Goal: Task Accomplishment & Management: Use online tool/utility

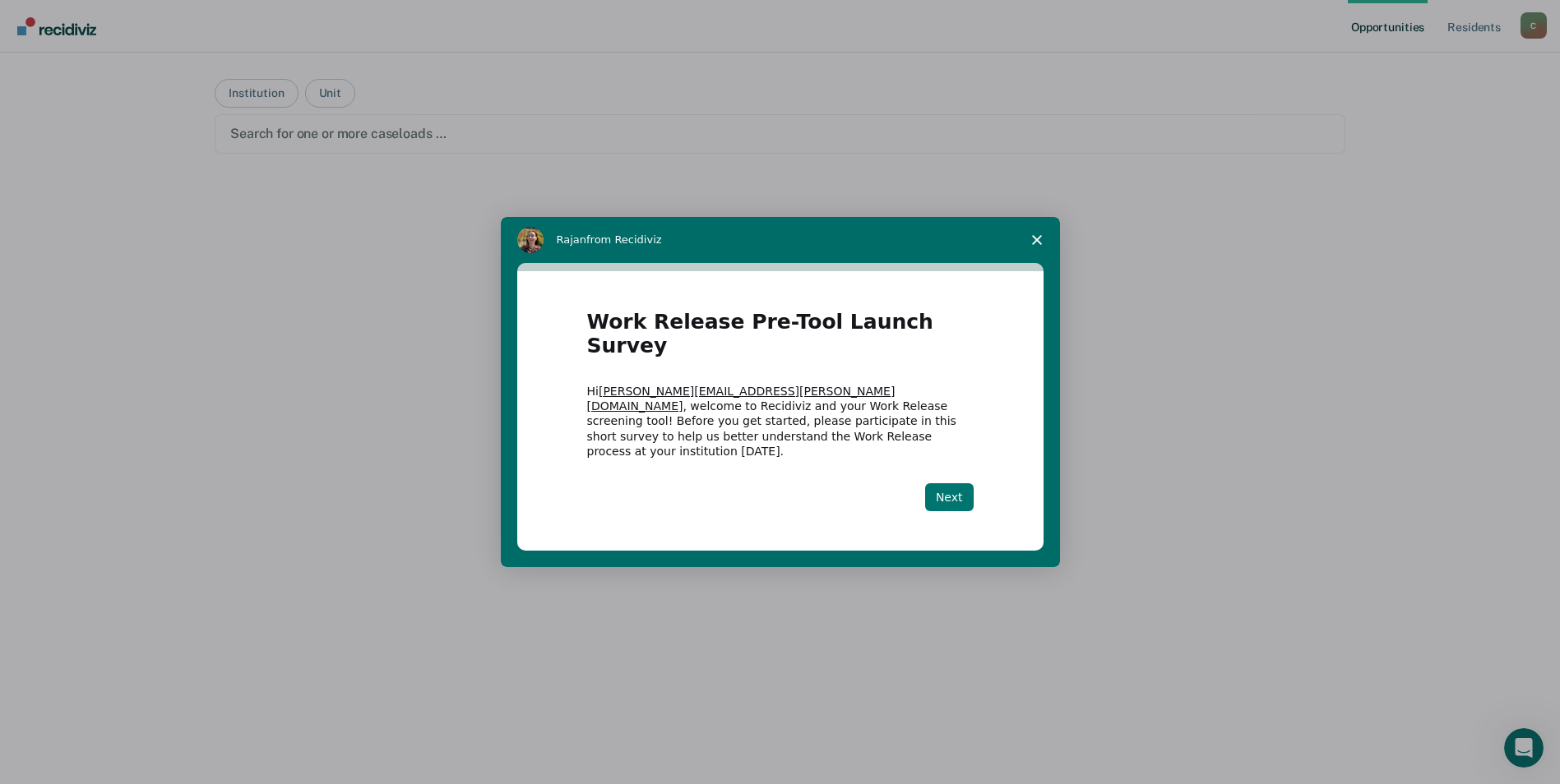
click at [962, 483] on button "Next" at bounding box center [950, 497] width 49 height 28
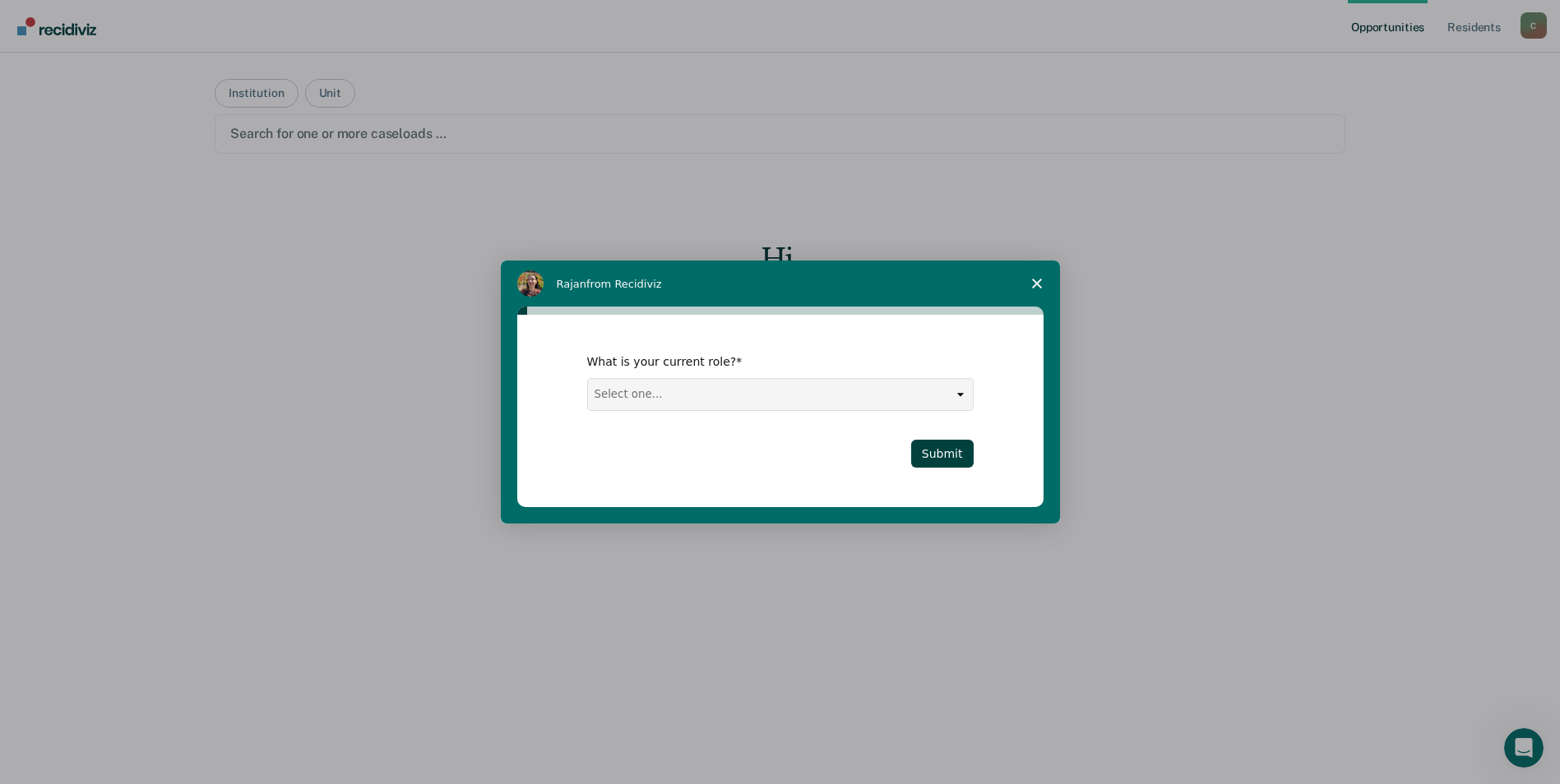
click at [848, 401] on select "Select one... Case Manager FUM Assistant [PERSON_NAME] [PERSON_NAME]" at bounding box center [780, 395] width 385 height 31
select select "Case Manager"
click at [588, 379] on select "Select one... Case Manager FUM Assistant [PERSON_NAME] [PERSON_NAME]" at bounding box center [780, 395] width 385 height 31
click at [964, 450] on button "Submit" at bounding box center [943, 453] width 62 height 28
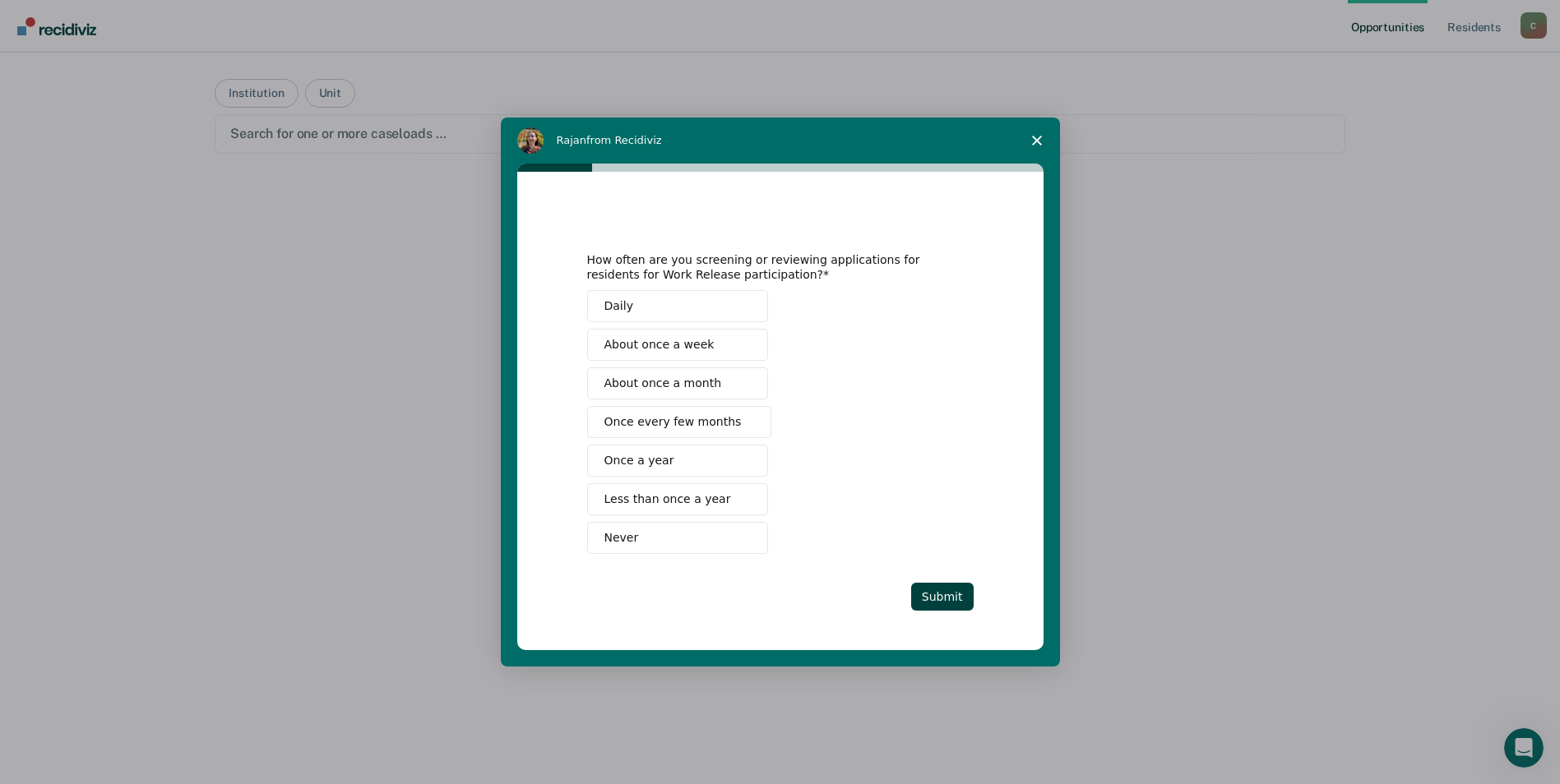
click at [668, 546] on button "Never" at bounding box center [677, 538] width 181 height 32
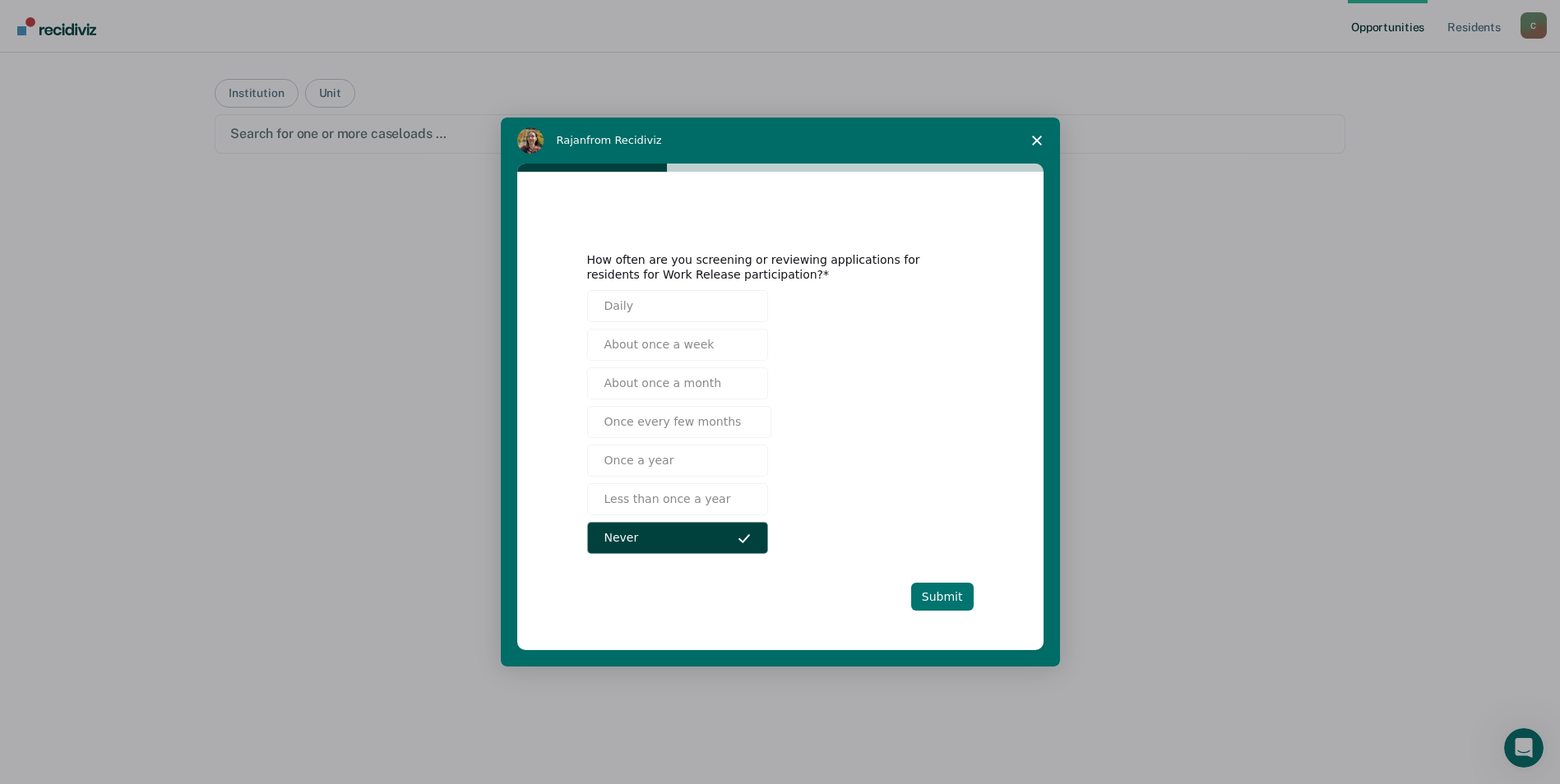
click at [940, 592] on button "Submit" at bounding box center [943, 596] width 62 height 28
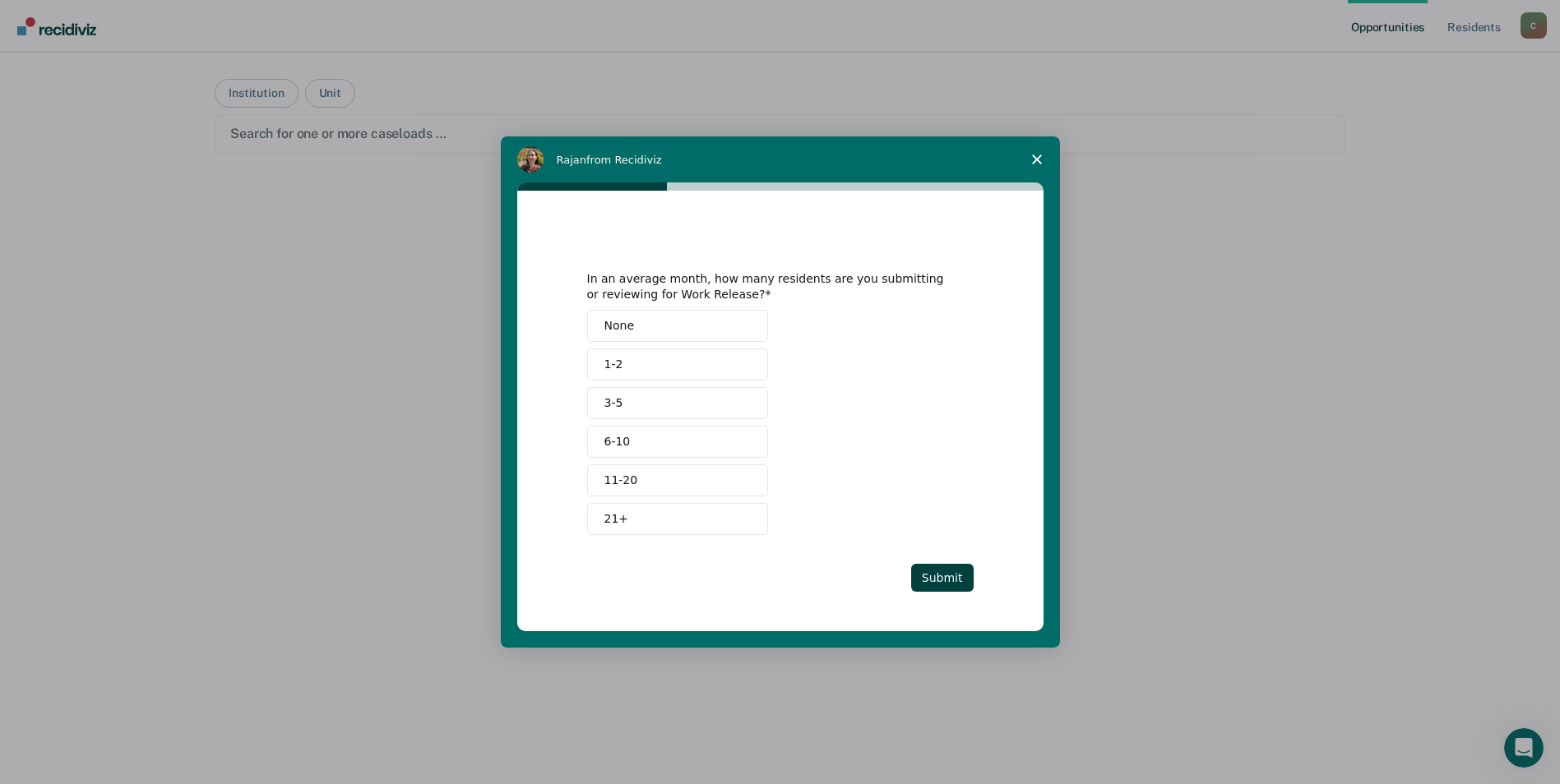
click at [737, 316] on button "None" at bounding box center [677, 326] width 181 height 32
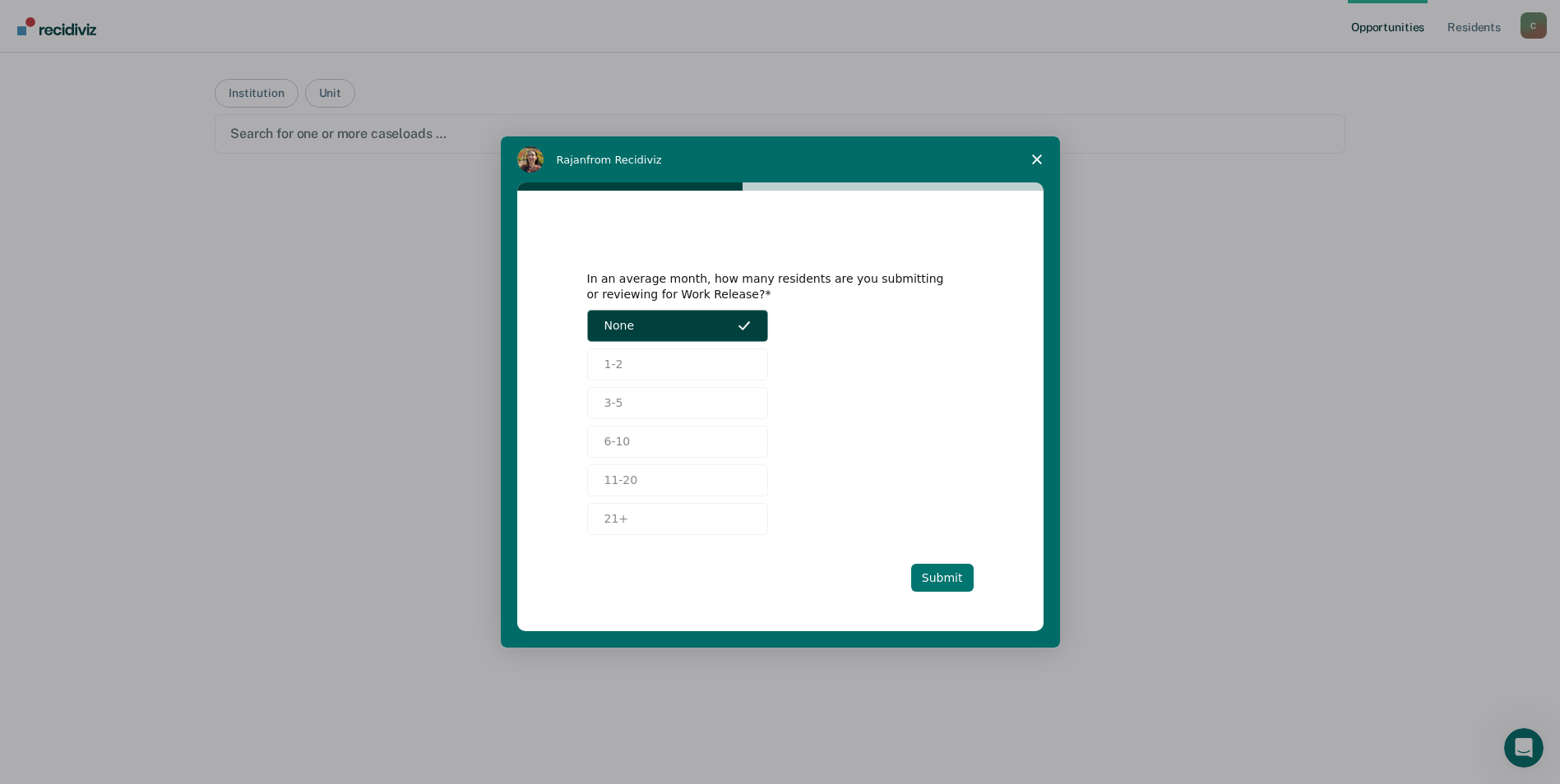
click at [931, 580] on button "Submit" at bounding box center [943, 578] width 62 height 28
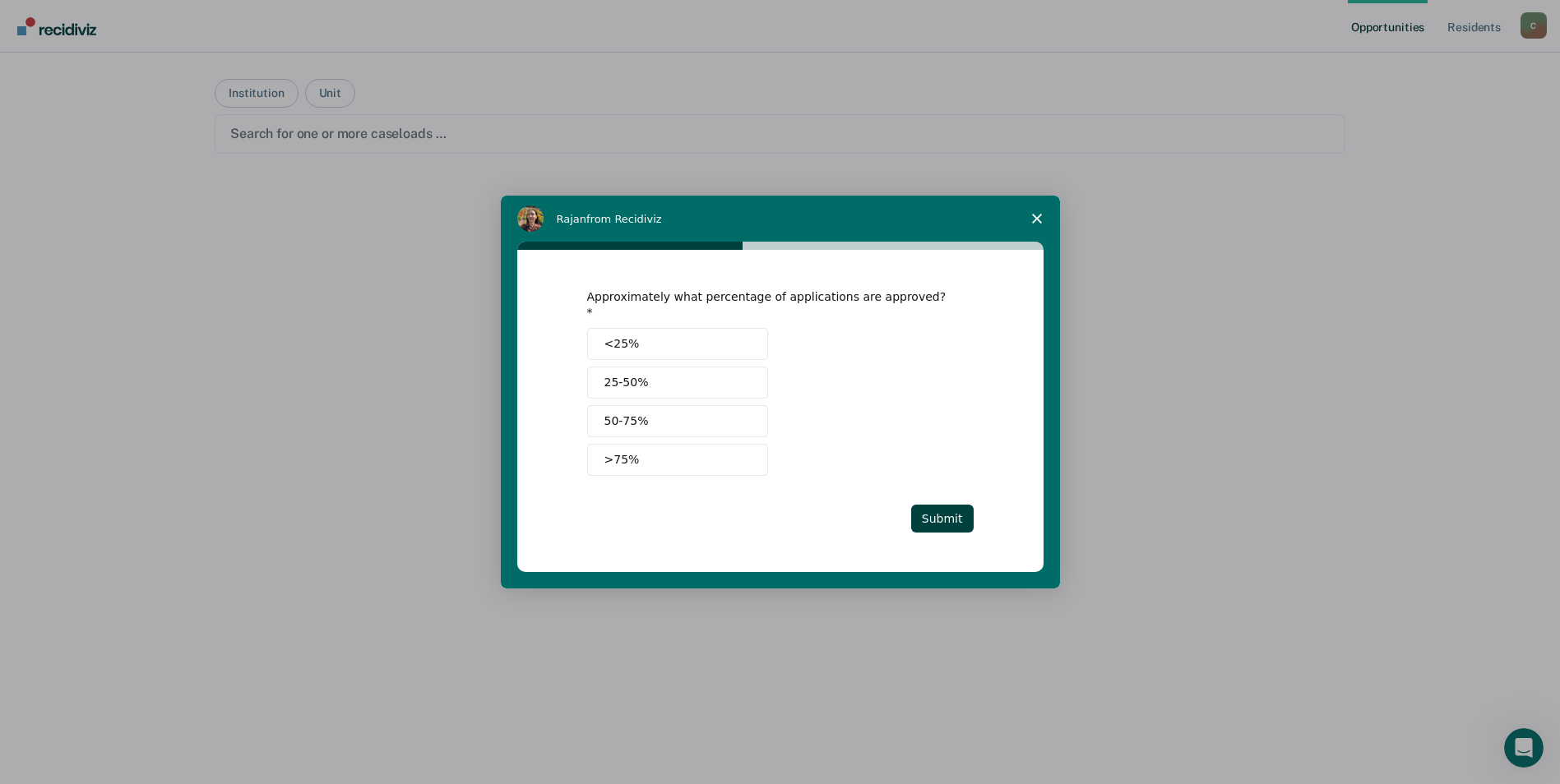
click at [691, 344] on button "<25%" at bounding box center [677, 343] width 181 height 32
click at [705, 341] on button "<25%" at bounding box center [677, 343] width 181 height 32
click at [946, 507] on button "Submit" at bounding box center [943, 518] width 62 height 28
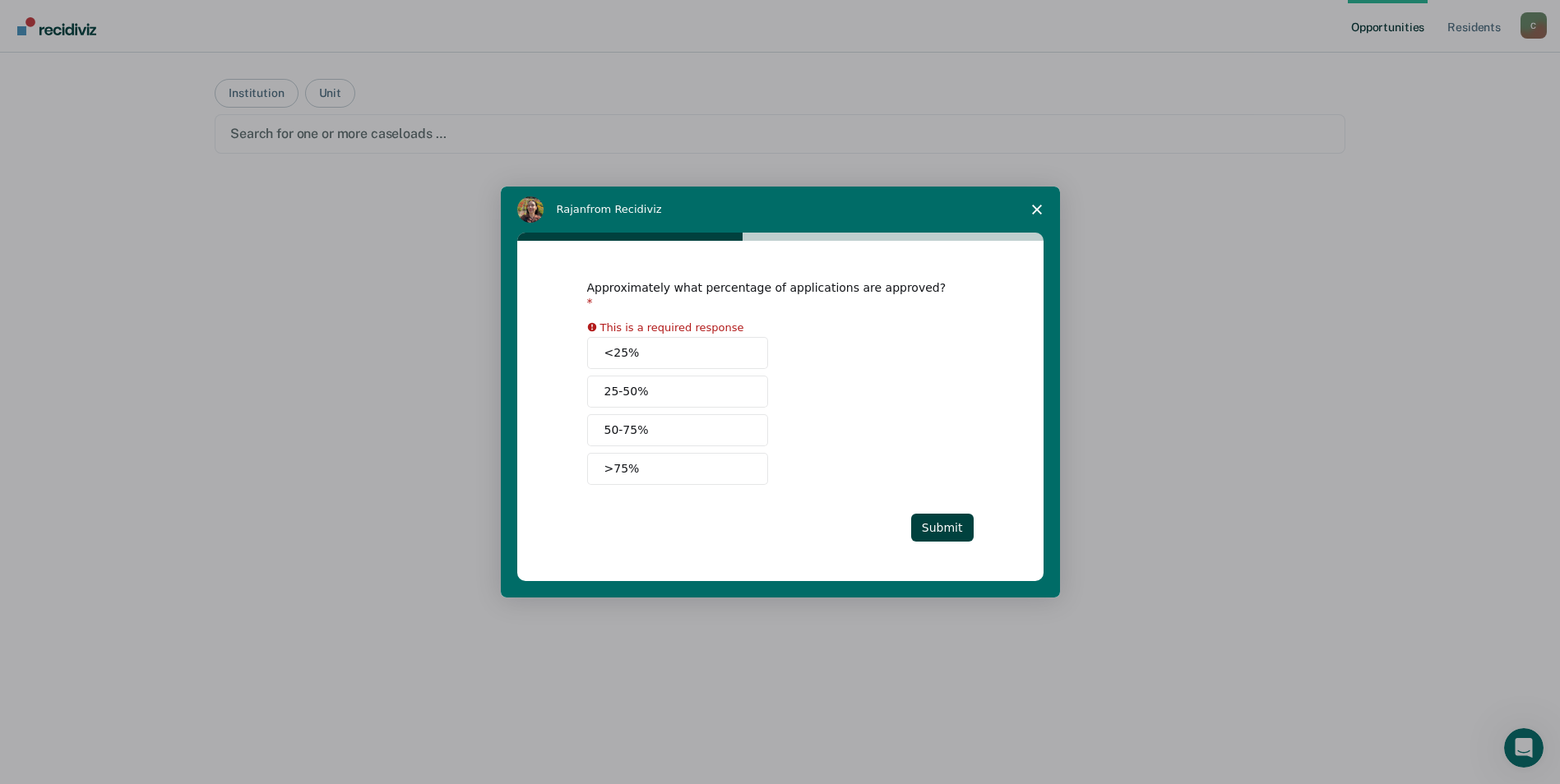
click at [699, 351] on button "<25%" at bounding box center [677, 353] width 181 height 32
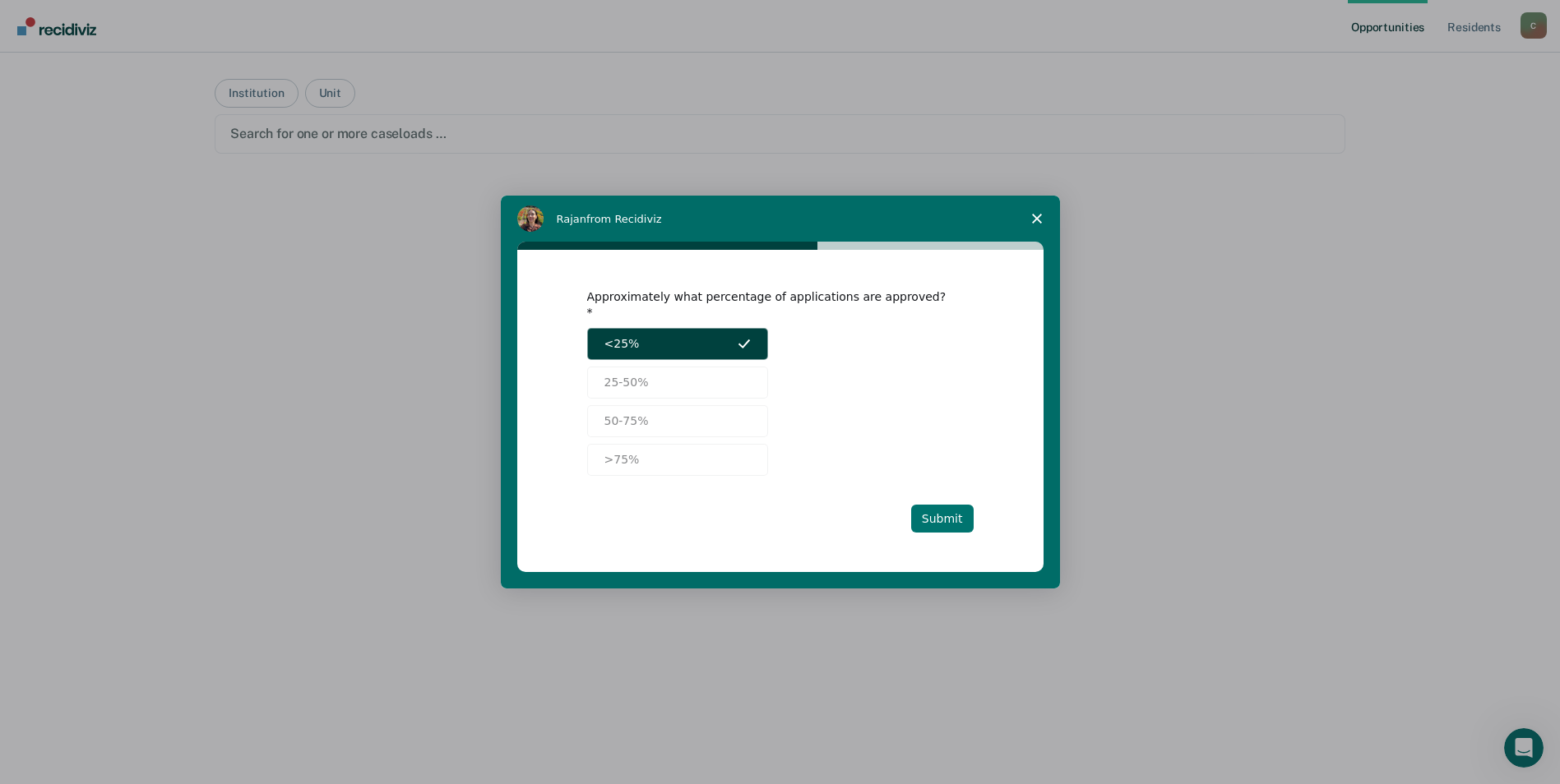
click at [938, 513] on button "Submit" at bounding box center [943, 518] width 62 height 28
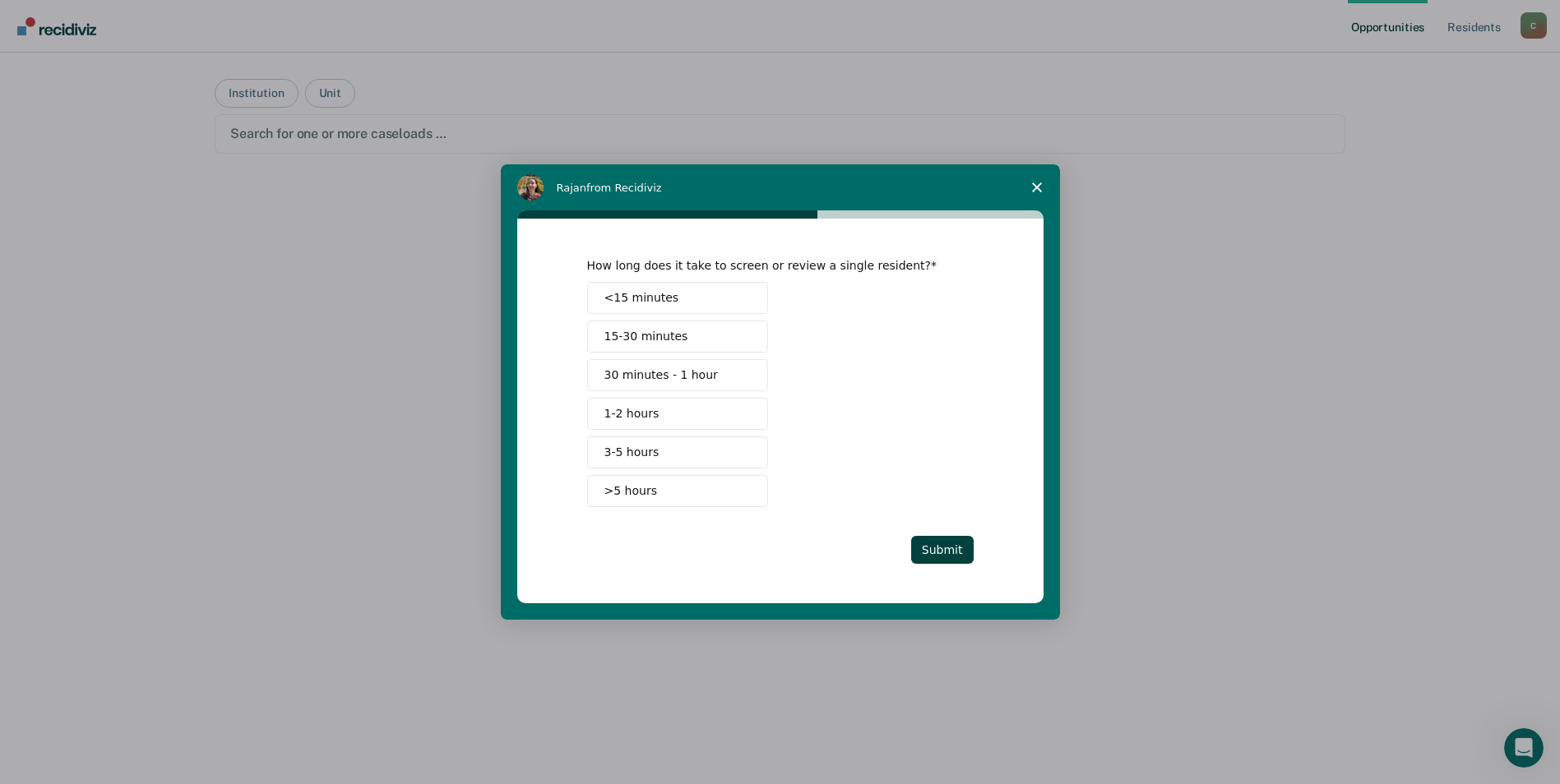
click at [714, 381] on button "30 minutes - 1 hour" at bounding box center [677, 374] width 181 height 32
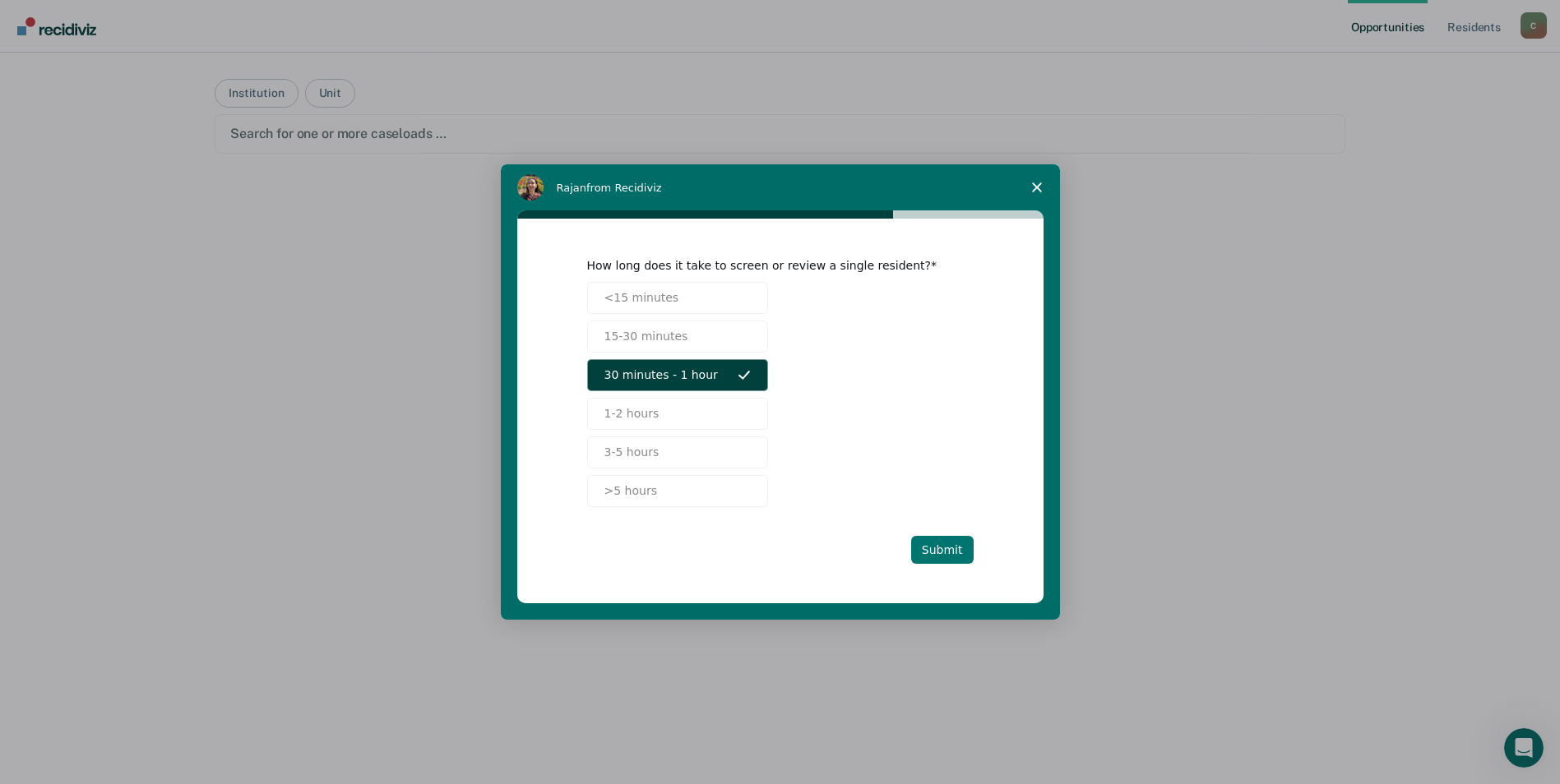
click at [949, 555] on button "Submit" at bounding box center [943, 550] width 62 height 28
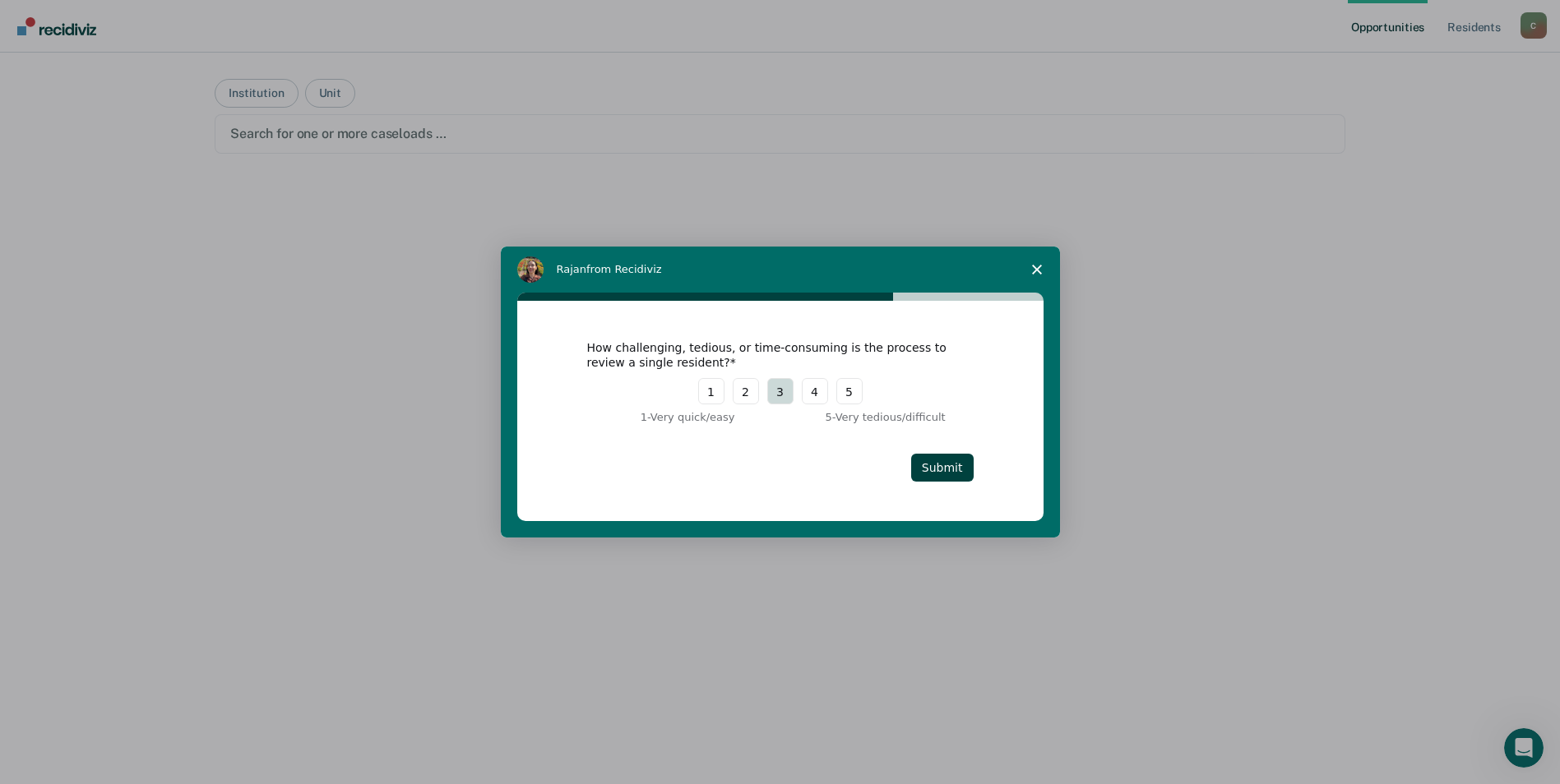
click at [785, 401] on button "3" at bounding box center [780, 391] width 26 height 26
click at [961, 463] on button "Submit" at bounding box center [943, 468] width 62 height 28
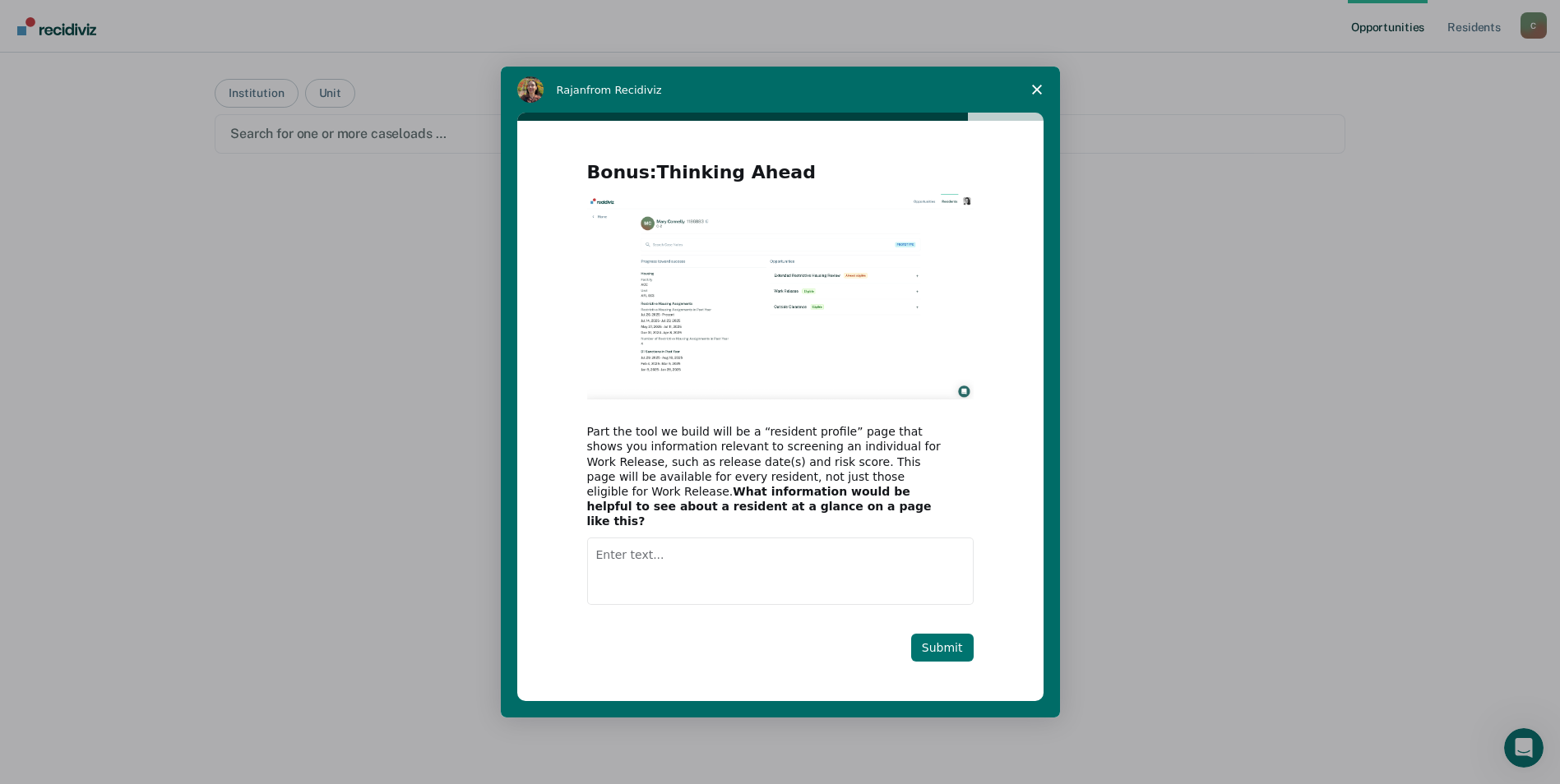
click at [943, 644] on button "Submit" at bounding box center [943, 648] width 62 height 28
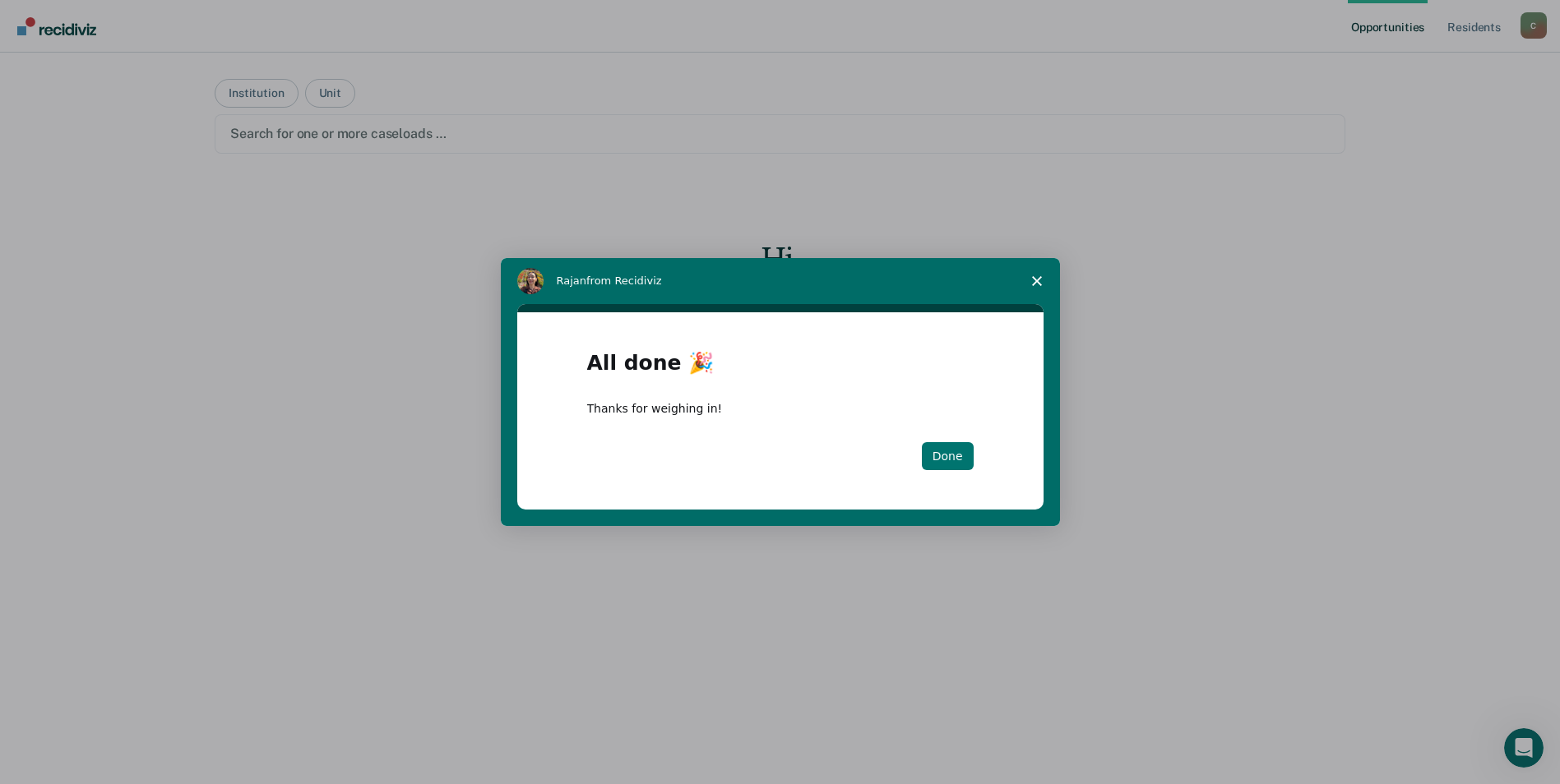
click at [955, 452] on button "Done" at bounding box center [947, 456] width 52 height 28
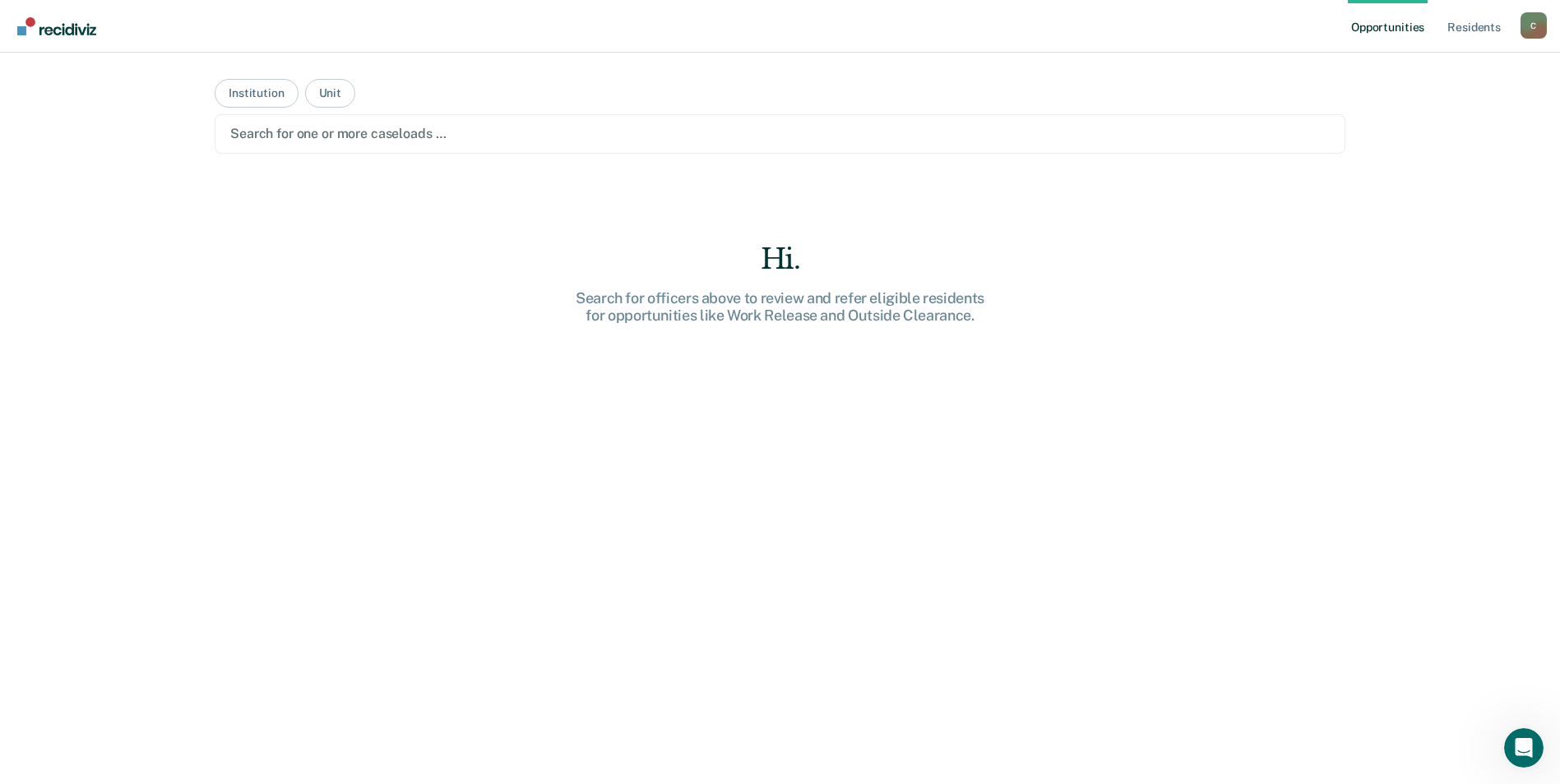
click at [1455, 361] on div "Opportunities Resident s [PERSON_NAME][EMAIL_ADDRESS][PERSON_NAME][DOMAIN_NAME]…" at bounding box center [780, 392] width 1560 height 784
click at [243, 93] on button "Institution" at bounding box center [256, 93] width 83 height 29
click at [452, 147] on div "Search for one or more institutions …" at bounding box center [780, 133] width 1131 height 40
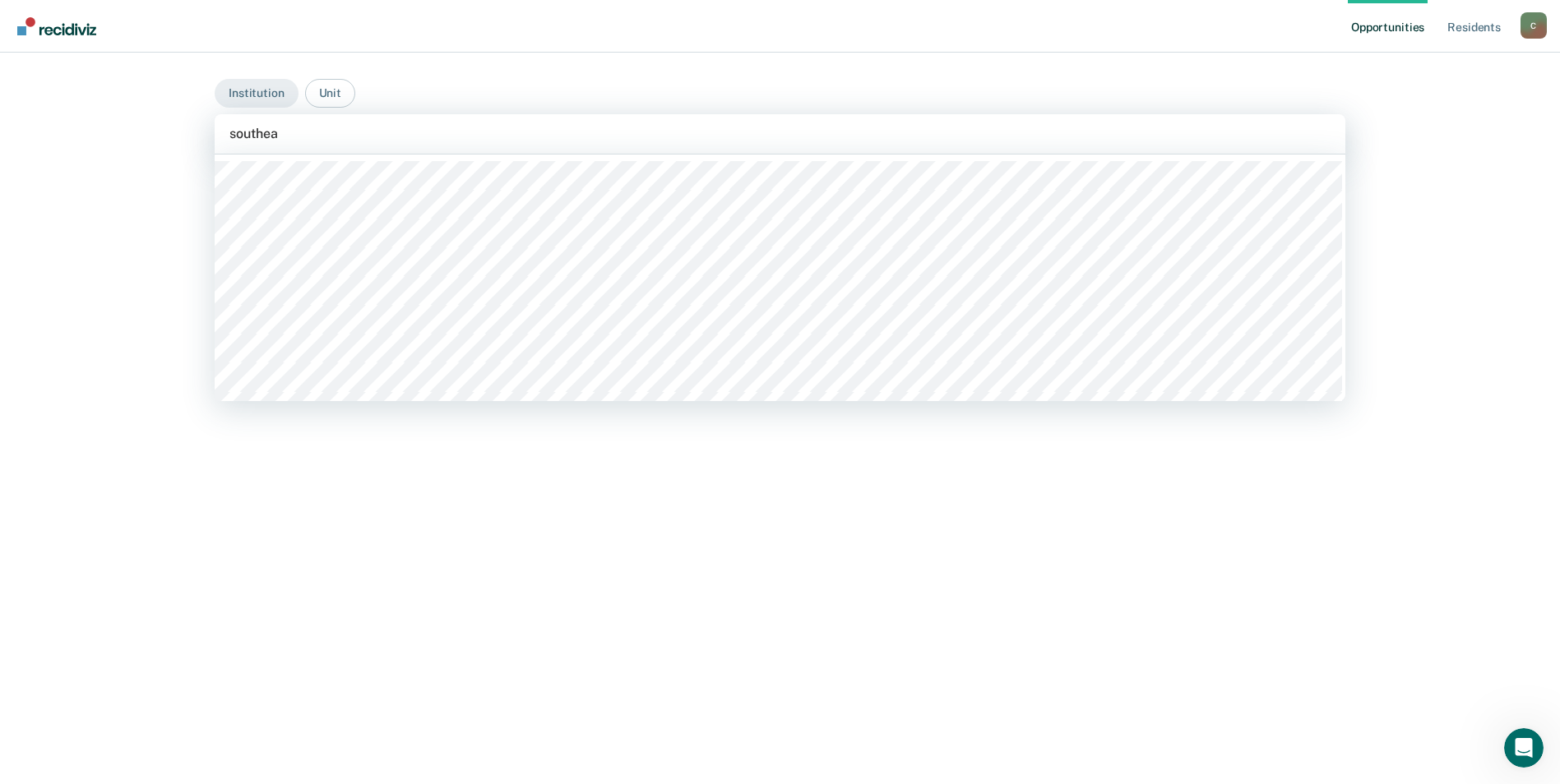
type input "southeas"
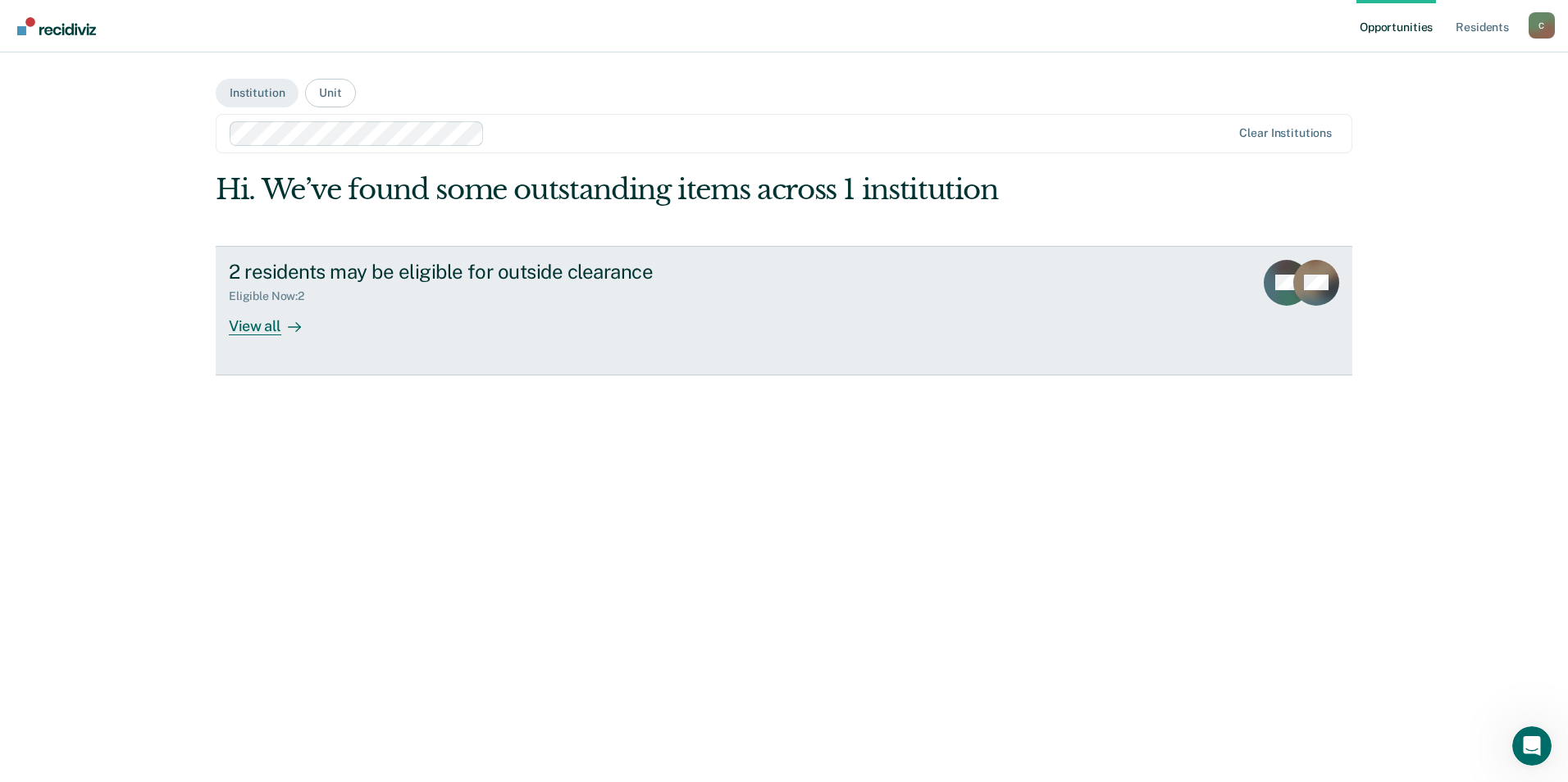
click at [474, 362] on link "2 residents may be eligible for outside clearance Eligible Now : 2 View all DH …" at bounding box center [783, 311] width 1136 height 130
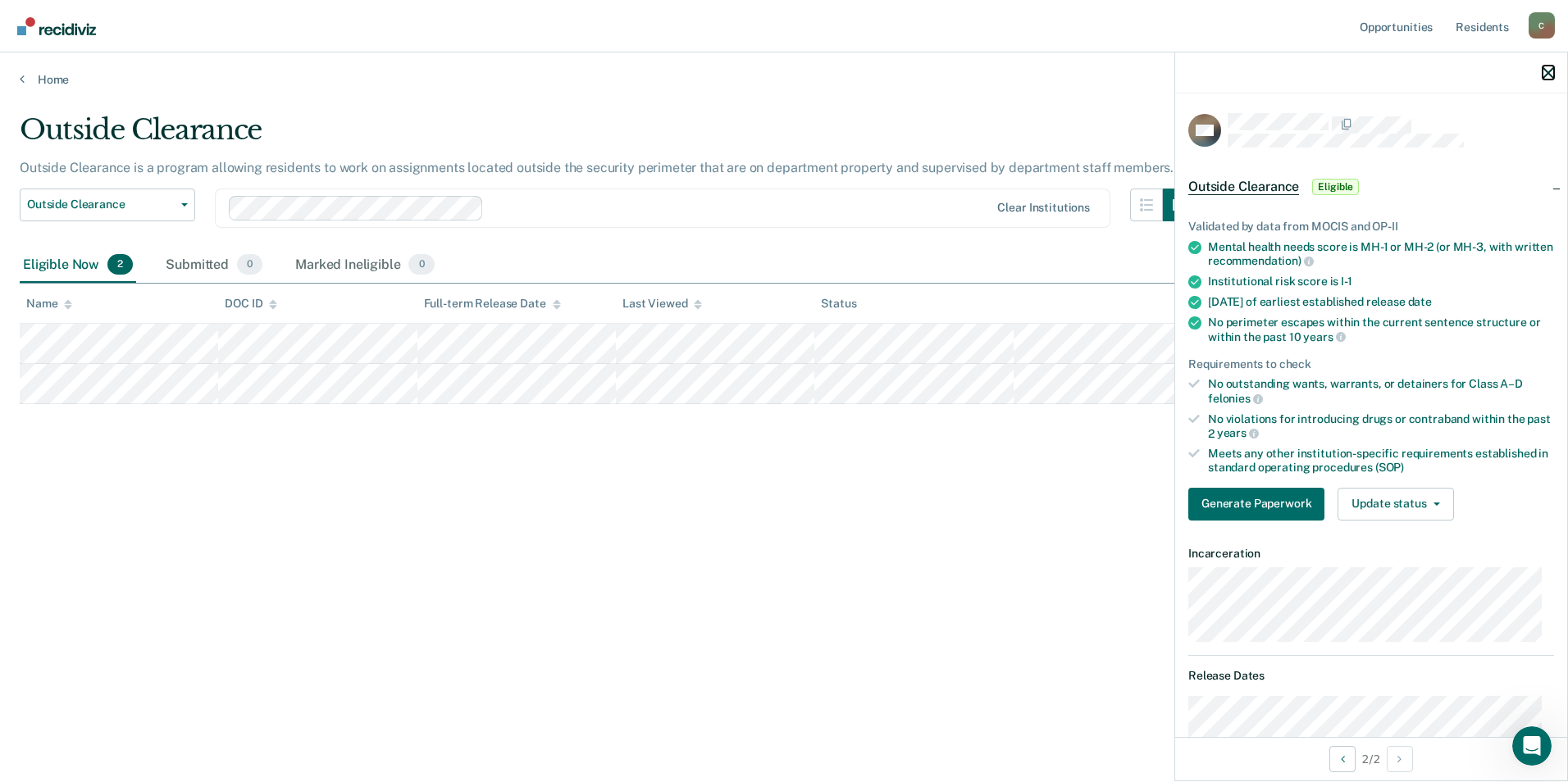
click at [1549, 73] on icon "button" at bounding box center [1549, 73] width 12 height 12
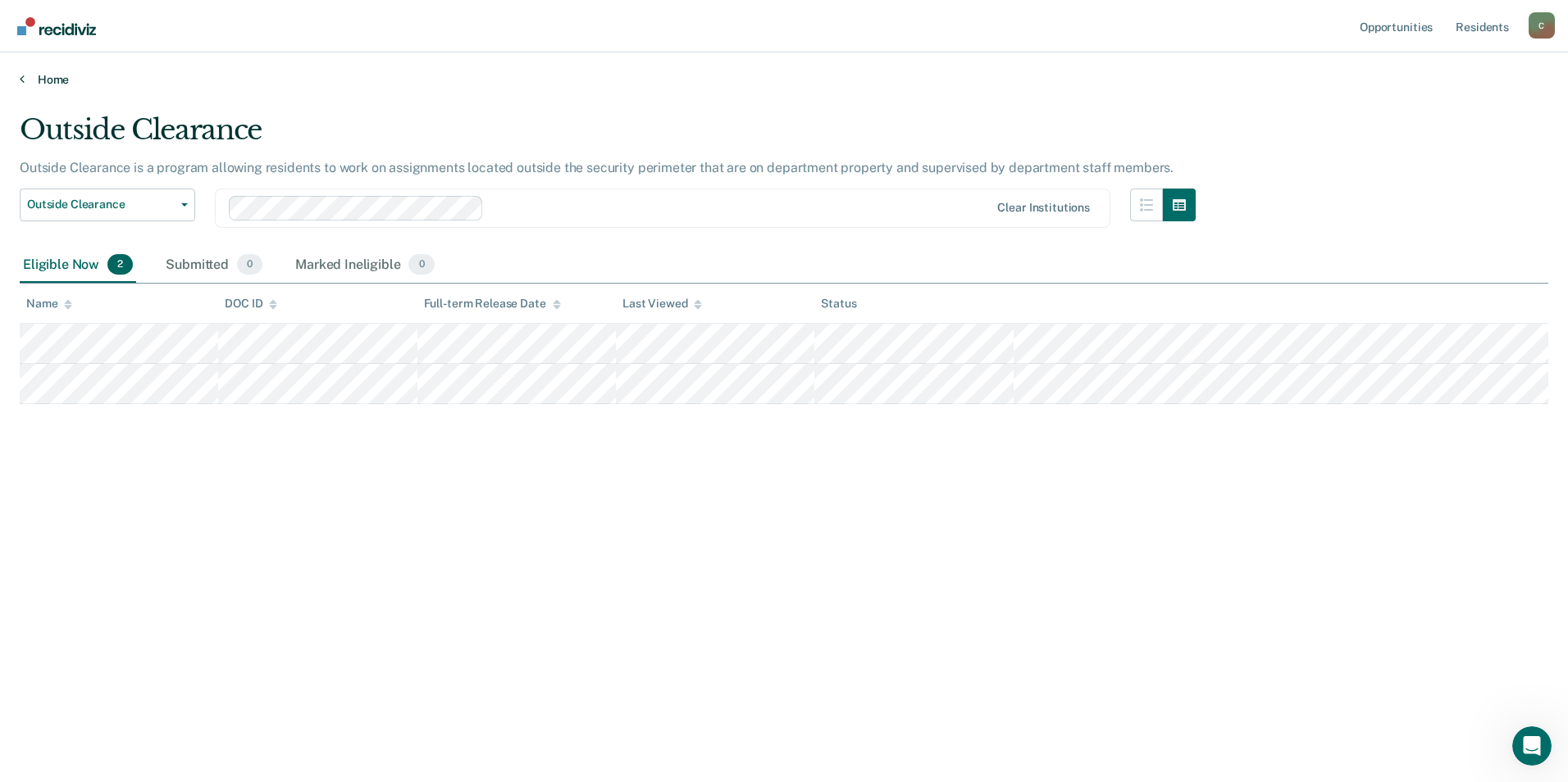
click at [27, 78] on link "Home" at bounding box center [783, 79] width 1528 height 15
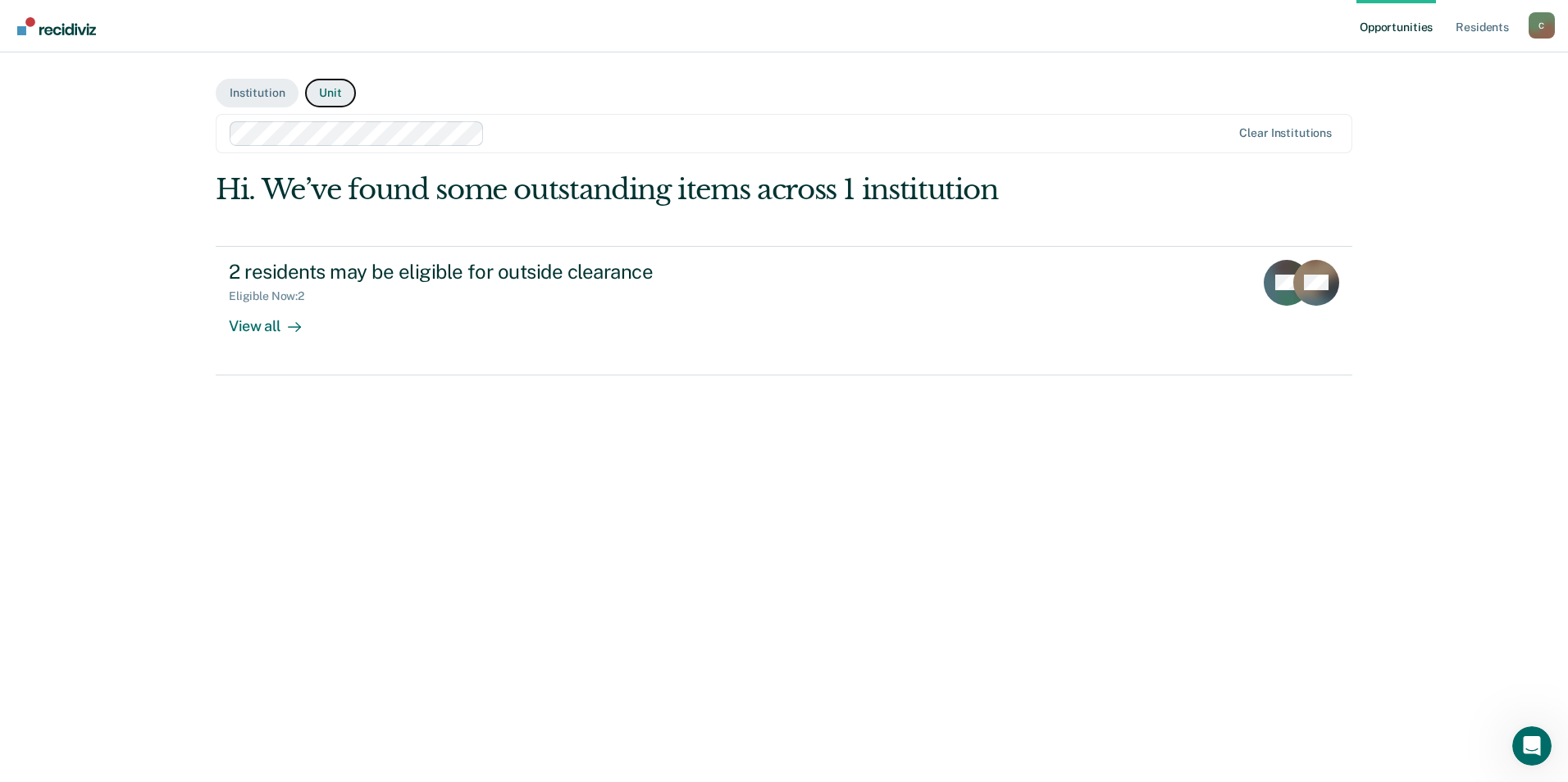
click at [338, 93] on button "Unit" at bounding box center [330, 93] width 50 height 29
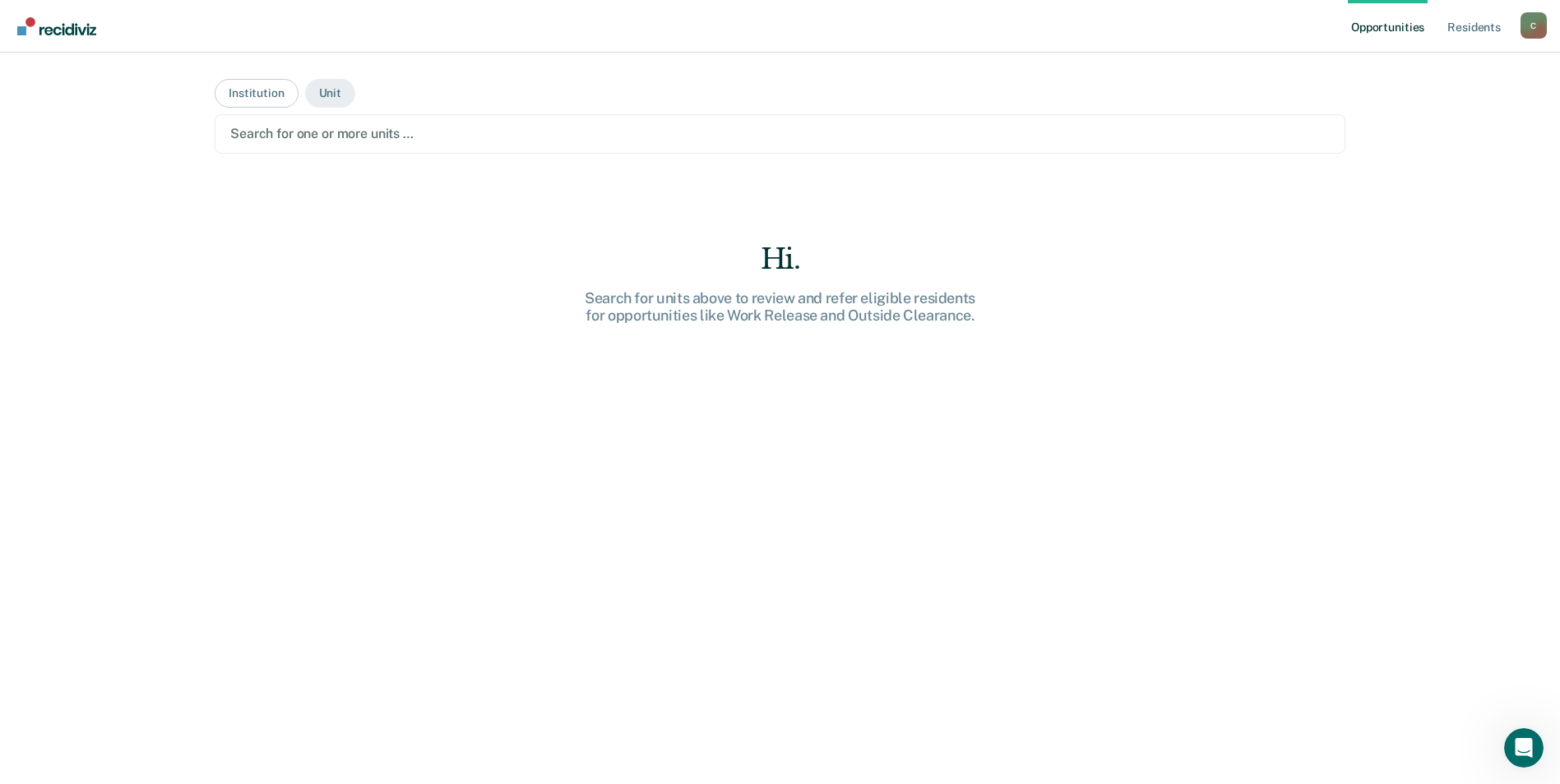
click at [527, 118] on div "Search for one or more units …" at bounding box center [780, 133] width 1131 height 40
click at [549, 70] on main "Institution Unit Search for one or more units … Hi. Search for units above to r…" at bounding box center [780, 399] width 1171 height 693
